Goal: Entertainment & Leisure: Consume media (video, audio)

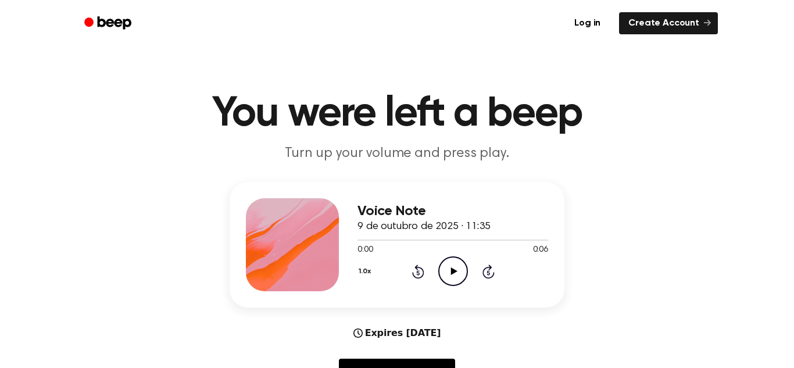
click at [442, 270] on icon "Play Audio" at bounding box center [453, 271] width 30 height 30
click at [439, 270] on circle at bounding box center [453, 271] width 28 height 28
click at [446, 270] on icon "Play Audio" at bounding box center [453, 271] width 30 height 30
click at [452, 261] on icon "Play Audio" at bounding box center [453, 271] width 30 height 30
click at [454, 239] on div at bounding box center [452, 239] width 191 height 1
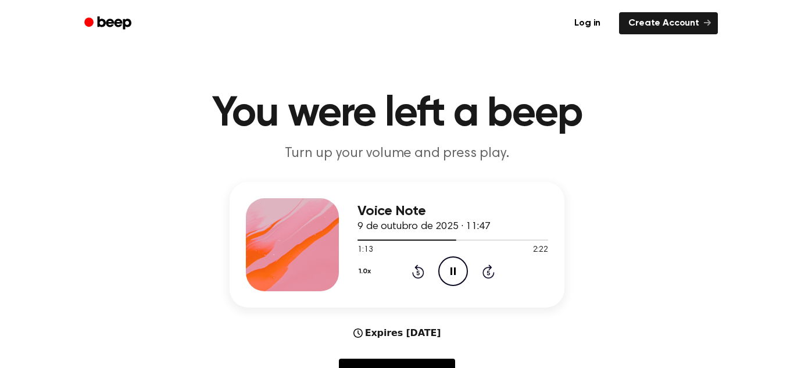
click at [454, 265] on icon "Pause Audio" at bounding box center [453, 271] width 30 height 30
